Goal: Learn about a topic

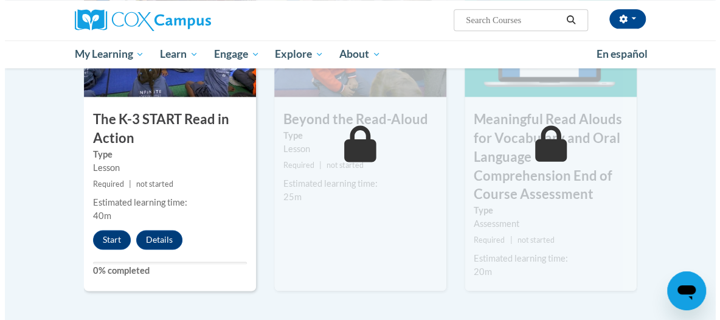
scroll to position [771, 0]
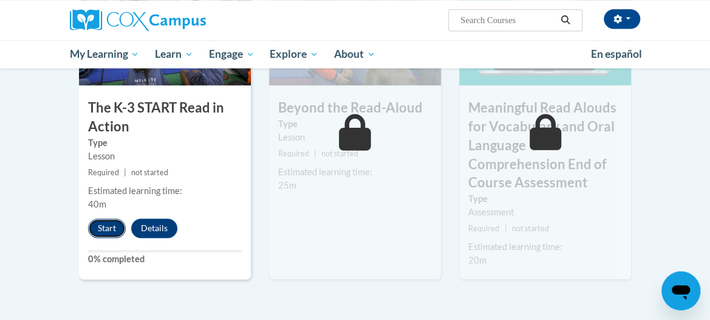
click at [111, 225] on button "Start" at bounding box center [107, 227] width 38 height 19
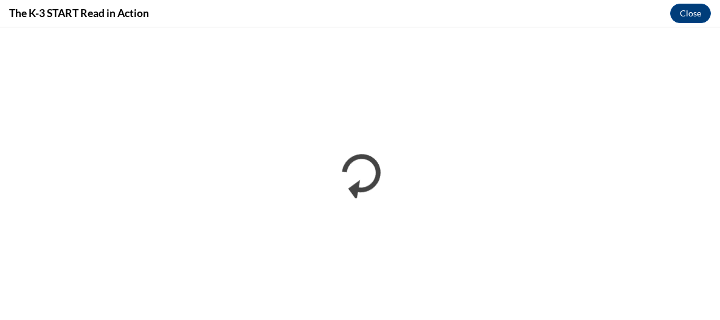
scroll to position [0, 0]
